Goal: Answer question/provide support

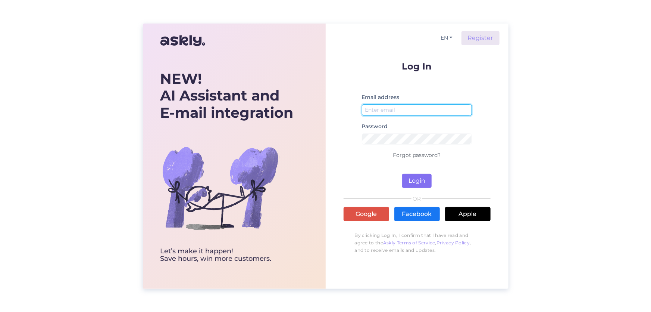
type input "[EMAIL_ADDRESS][DOMAIN_NAME]"
click at [418, 185] on button "Login" at bounding box center [416, 181] width 29 height 14
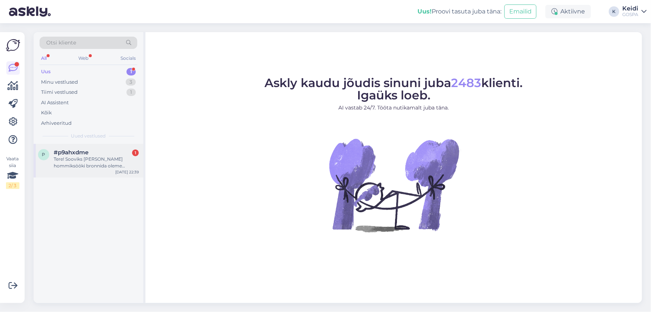
click at [103, 166] on div "Tere! Sooviks [PERSON_NAME] hommiksööki bronnida oleme väjaspool maja . Ja siis…" at bounding box center [96, 162] width 85 height 13
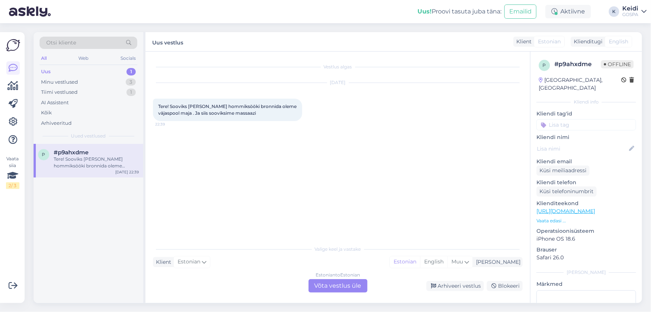
click at [336, 286] on div "Estonian to Estonian Võta vestlus üle" at bounding box center [338, 285] width 59 height 13
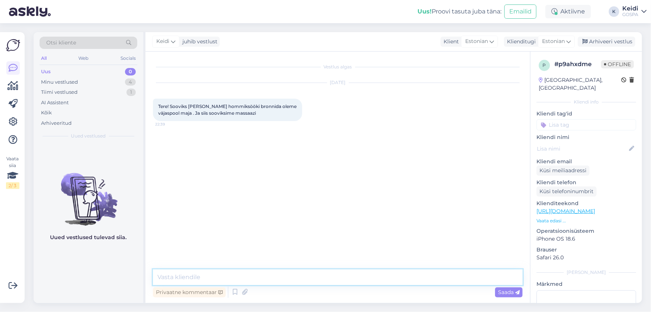
click at [328, 269] on textarea at bounding box center [338, 277] width 370 height 16
click at [328, 275] on textarea at bounding box center [338, 277] width 370 height 16
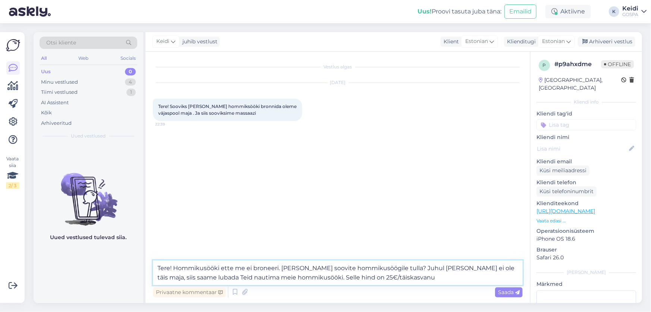
type textarea "Tere! Hommikusööki ette me ei broneeri. [PERSON_NAME] soovite hommikusöögile tu…"
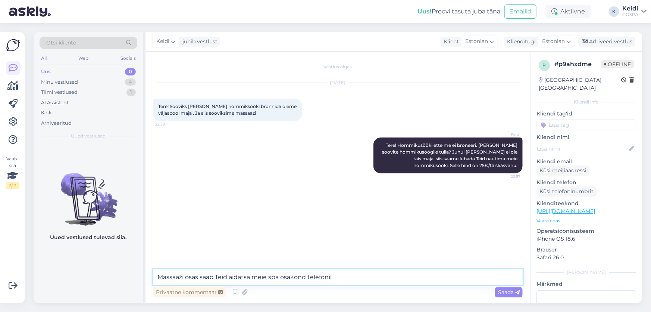
paste textarea "[PHONE_NUMBER], [EMAIL_ADDRESS][DOMAIN_NAME]"
click at [380, 278] on textarea "Massaaži osas saab Teid aidatsa meie spa osakond telefonil [PHONE_NUMBER], [EMA…" at bounding box center [338, 277] width 370 height 16
click at [382, 278] on textarea "Massaaži osas saab Teid aidatsa meie spa osakond telefonil [PHONE_NUMBER], või …" at bounding box center [338, 277] width 370 height 16
click at [499, 279] on textarea "Massaaži osas saab Teid aidatsa meie spa osakond telefonil [PHONE_NUMBER] või n…" at bounding box center [338, 277] width 370 height 16
type textarea "Massaaži osas saab Teid aidatsa meie spa osakond telefonil [PHONE_NUMBER] või n…"
